Goal: Task Accomplishment & Management: Manage account settings

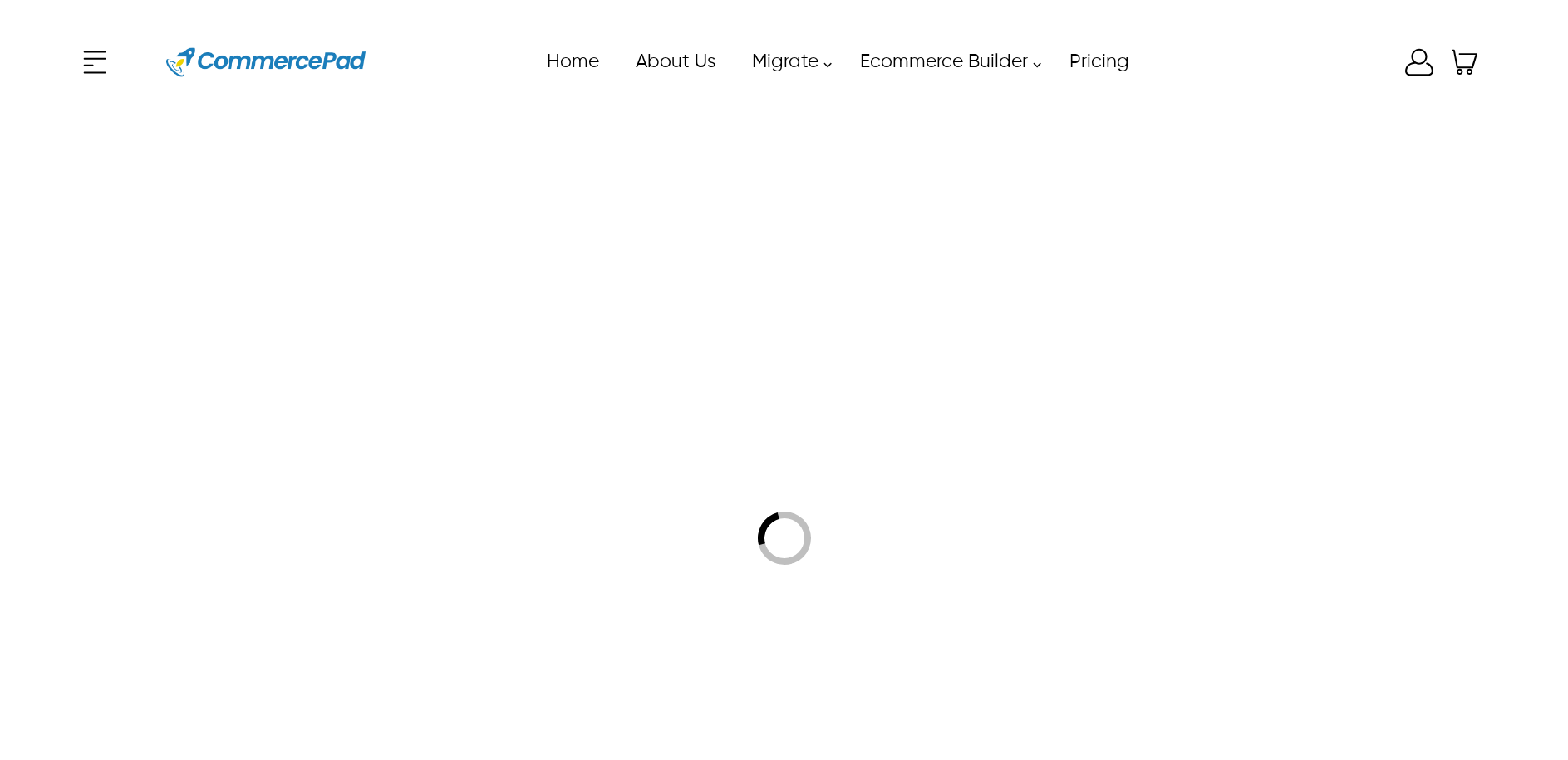
click at [1413, 56] on icon at bounding box center [1419, 62] width 33 height 33
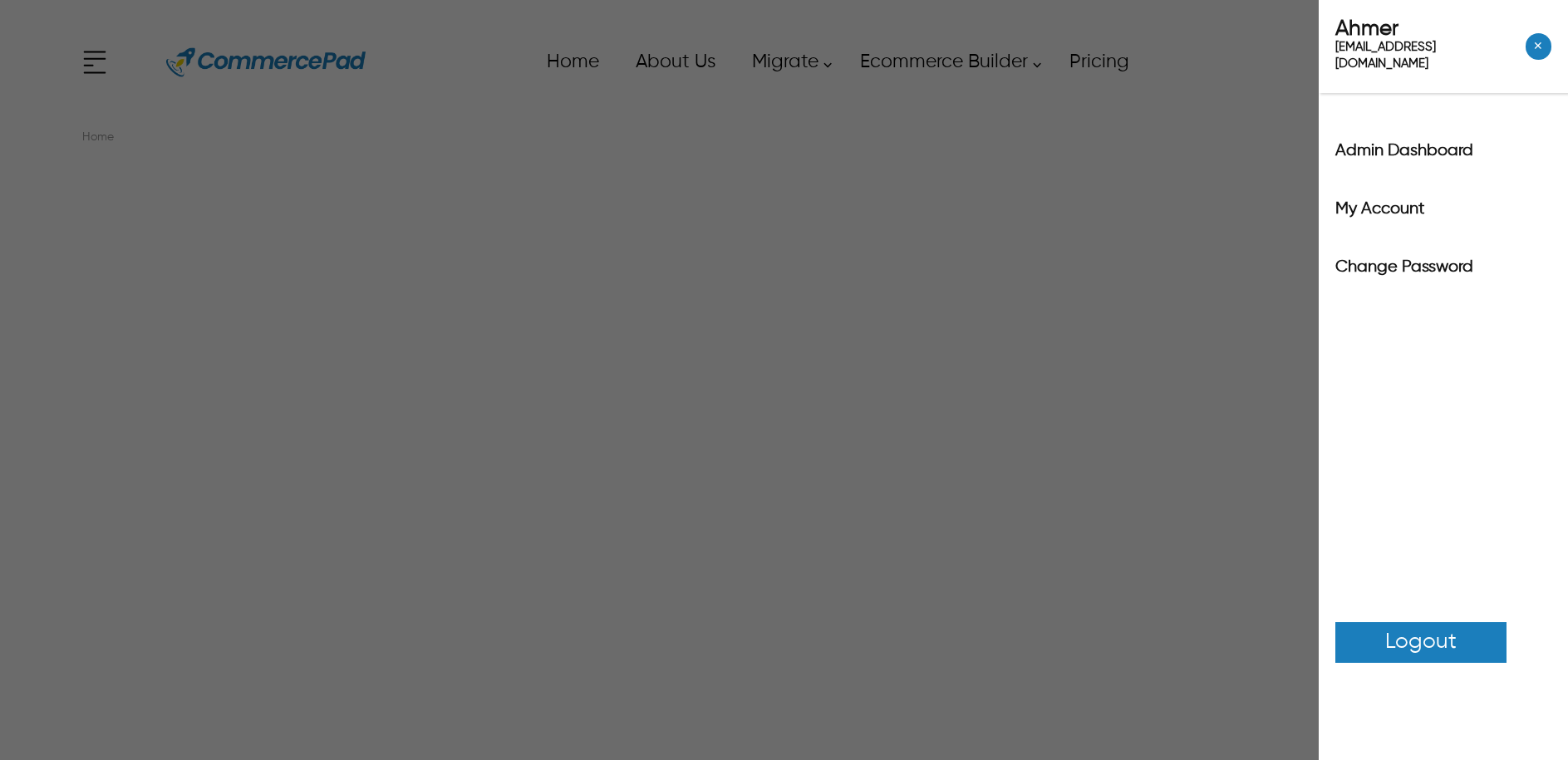
click at [1460, 622] on link "Logout" at bounding box center [1421, 642] width 171 height 41
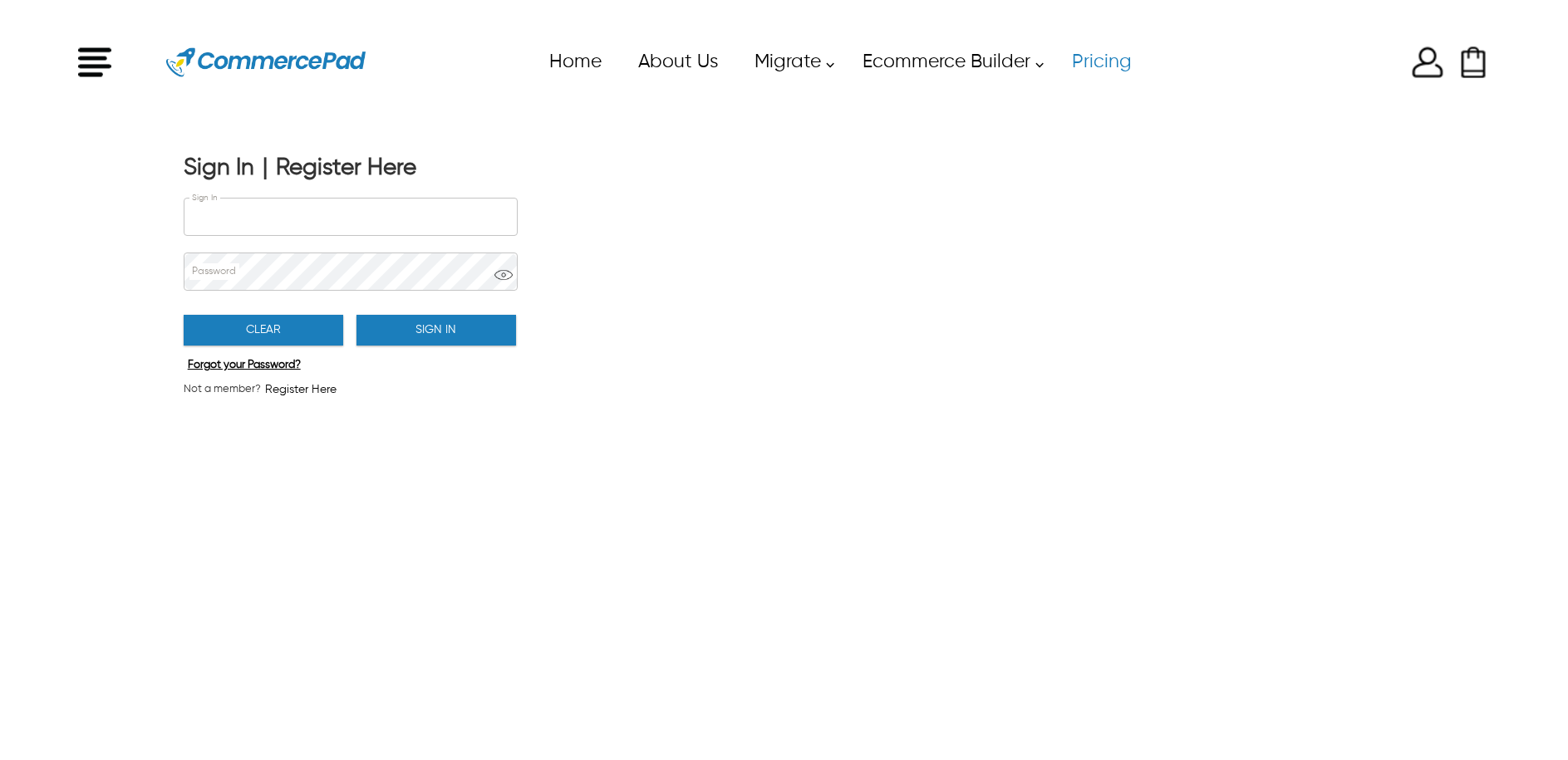
type input "**********"
click at [1079, 60] on link "Pricing" at bounding box center [1101, 62] width 96 height 37
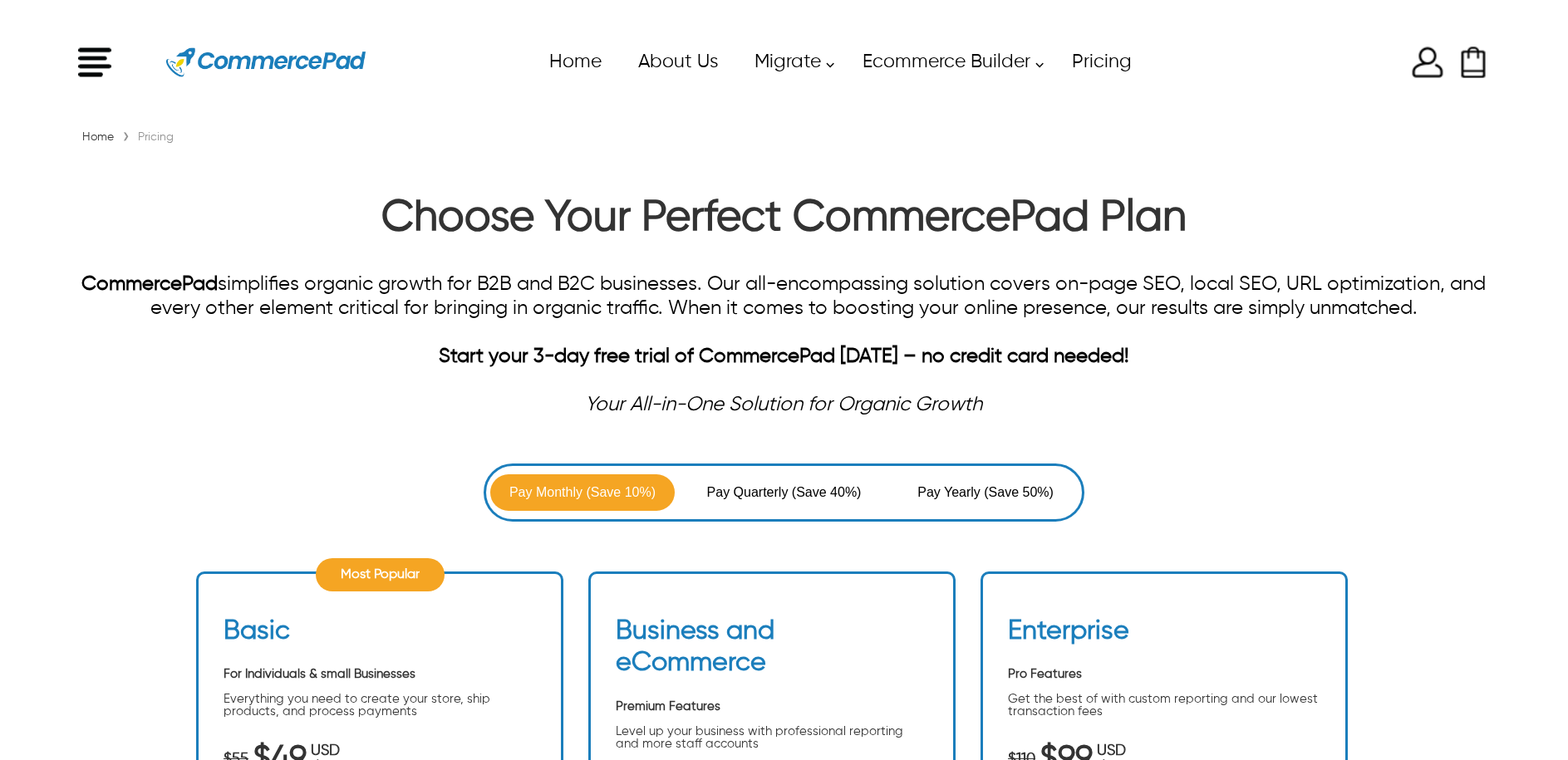
scroll to position [524, 0]
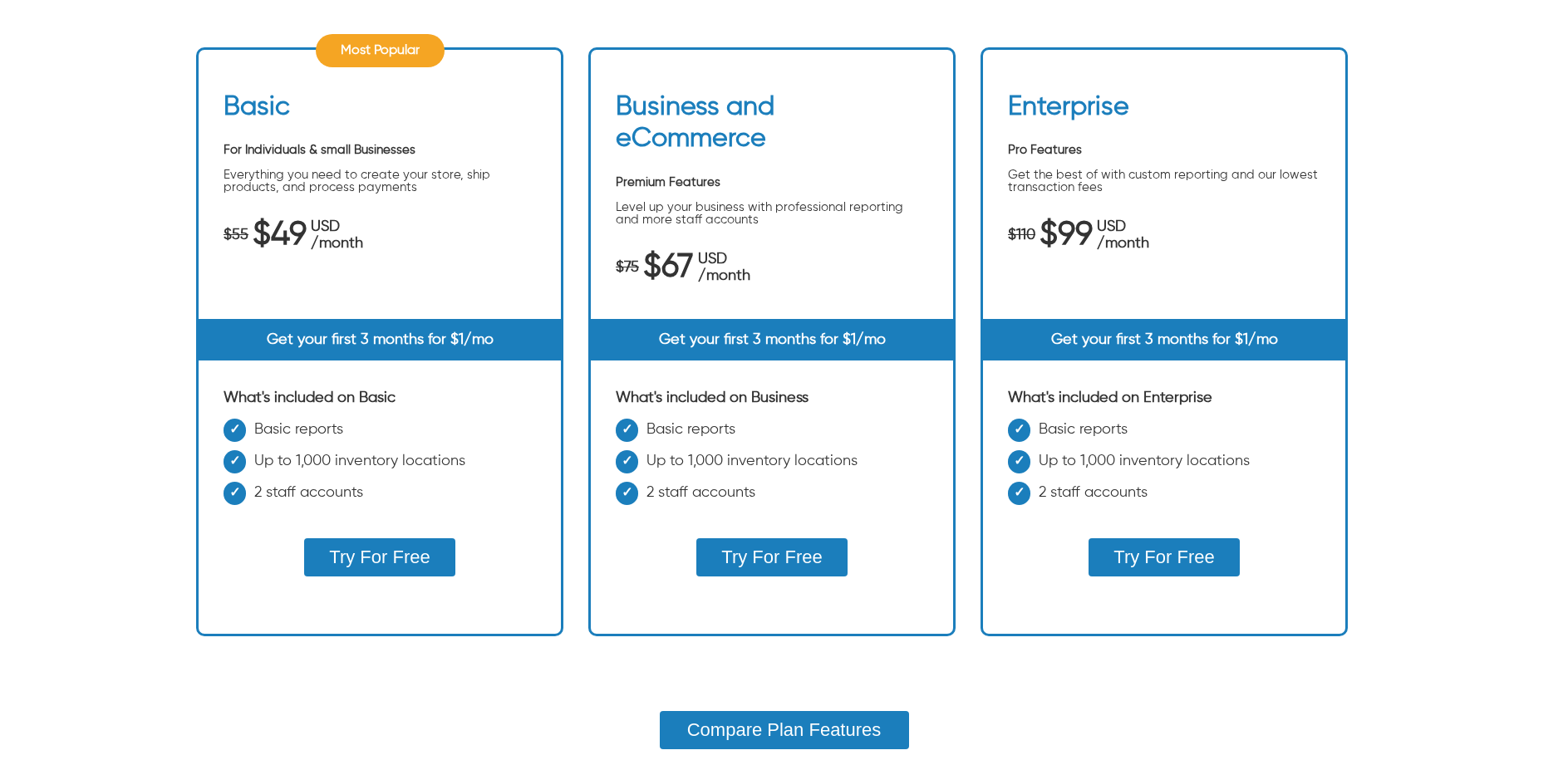
click at [421, 557] on button "Try For Free" at bounding box center [380, 557] width 150 height 38
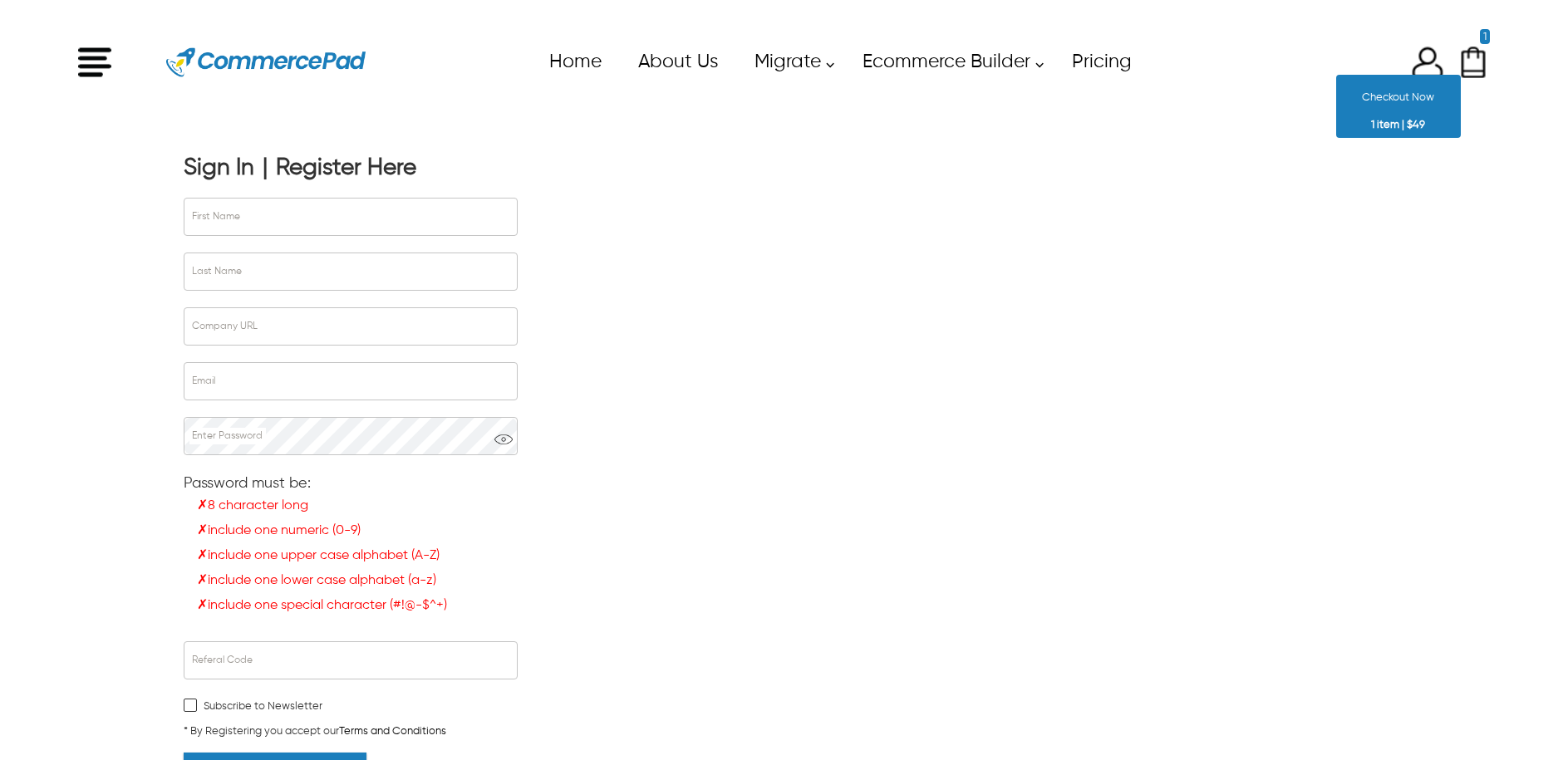
click at [1470, 64] on img "Shopping Cart" at bounding box center [1474, 62] width 33 height 33
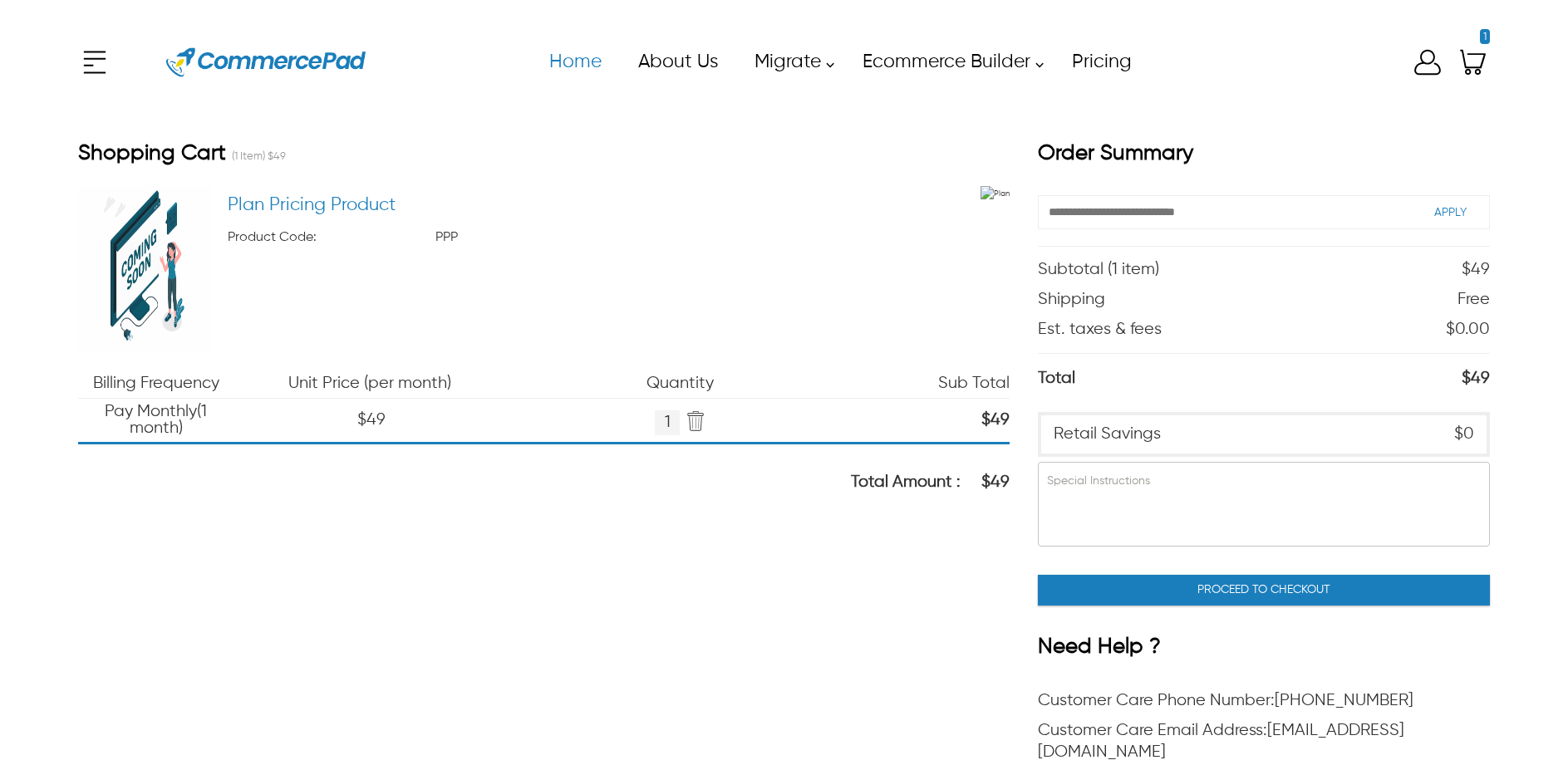
click at [597, 55] on link "Home" at bounding box center [575, 62] width 89 height 37
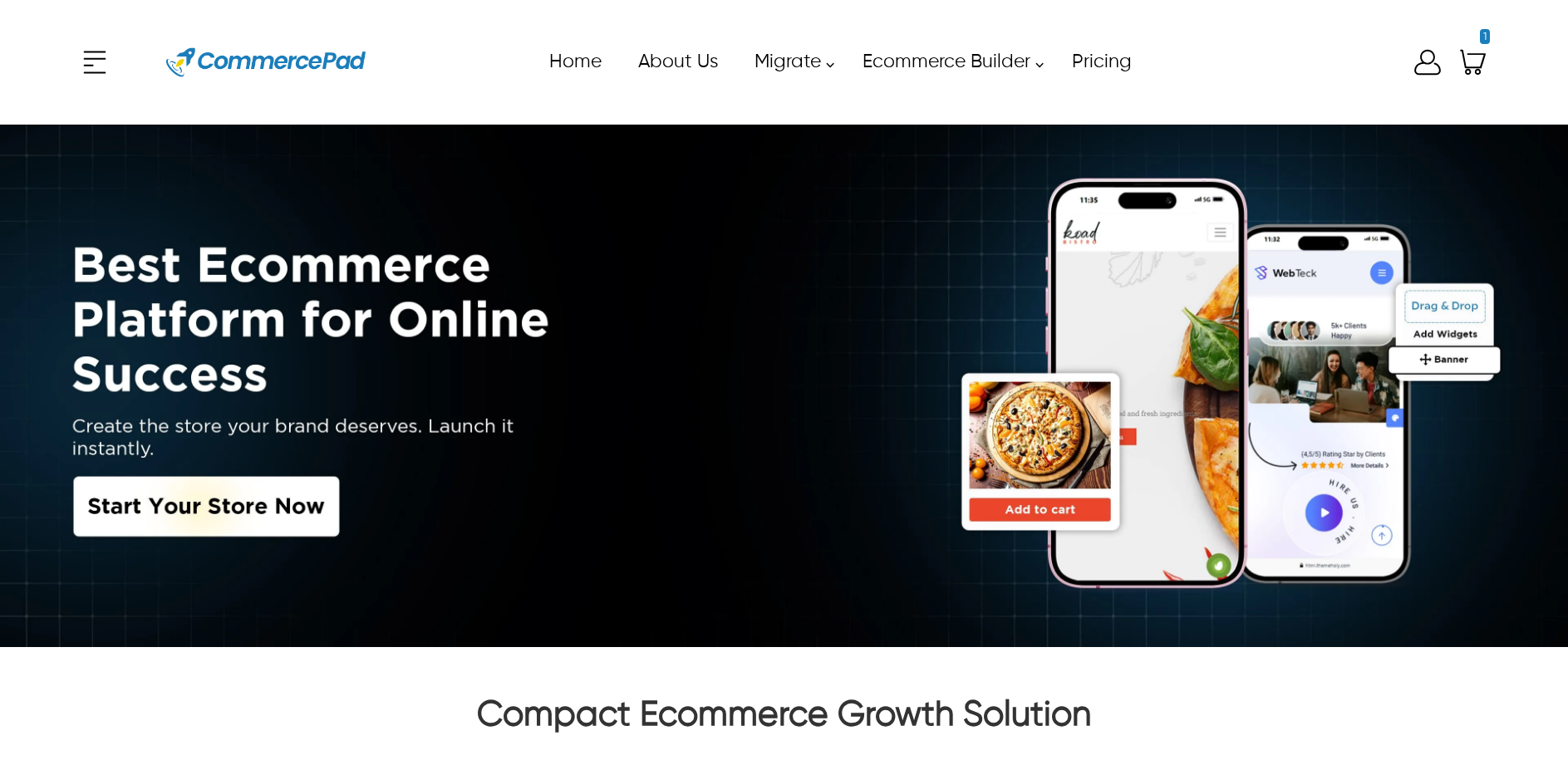
click at [385, 29] on div "x Upgrade eCommerce Builder Partners Pricing About us Contact us Follow us Home…" at bounding box center [783, 62] width 1411 height 75
